Goal: Information Seeking & Learning: Find contact information

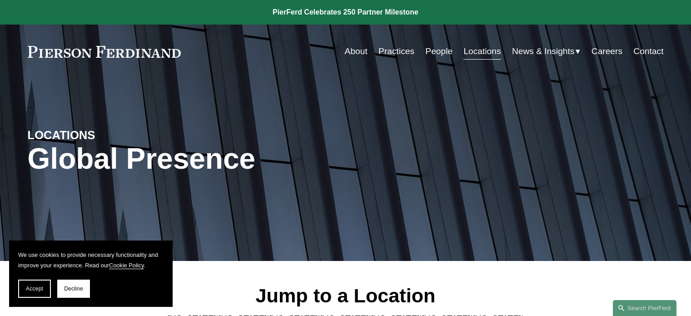
scroll to position [279, 0]
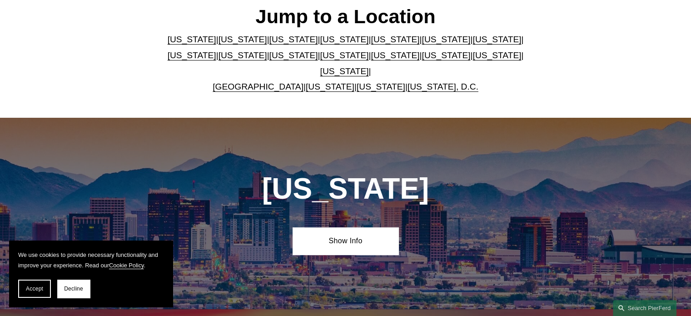
click at [472, 58] on link "[US_STATE]" at bounding box center [496, 55] width 49 height 10
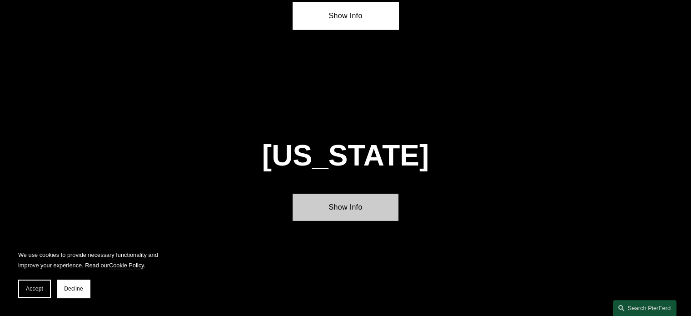
scroll to position [2877, 0]
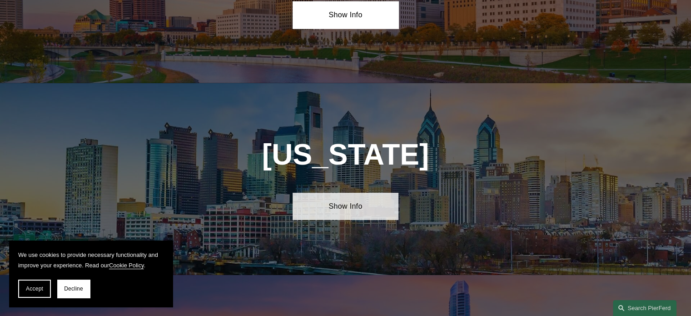
click at [347, 193] on link "Show Info" at bounding box center [345, 206] width 106 height 27
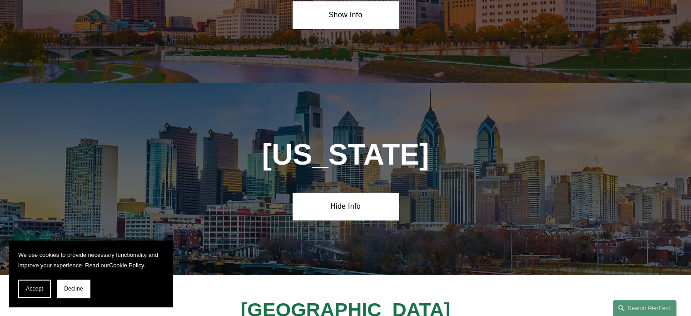
scroll to position [2901, 0]
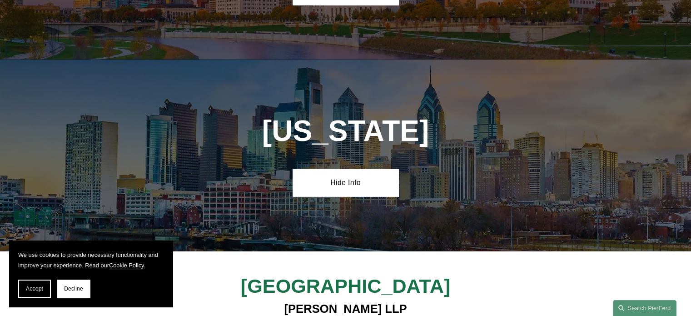
drag, startPoint x: 261, startPoint y: 244, endPoint x: 423, endPoint y: 249, distance: 162.2
copy h4 "[STREET_ADDRESS]"
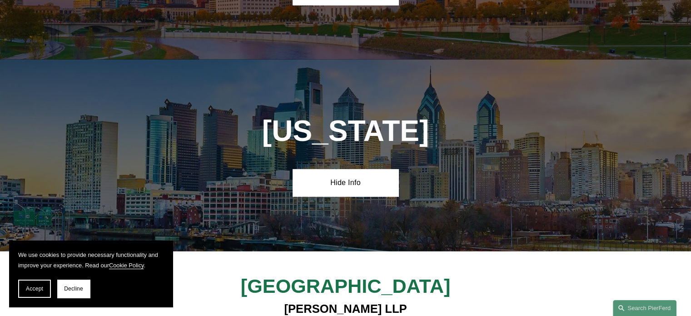
copy h4 "19103"
